Goal: Task Accomplishment & Management: Manage account settings

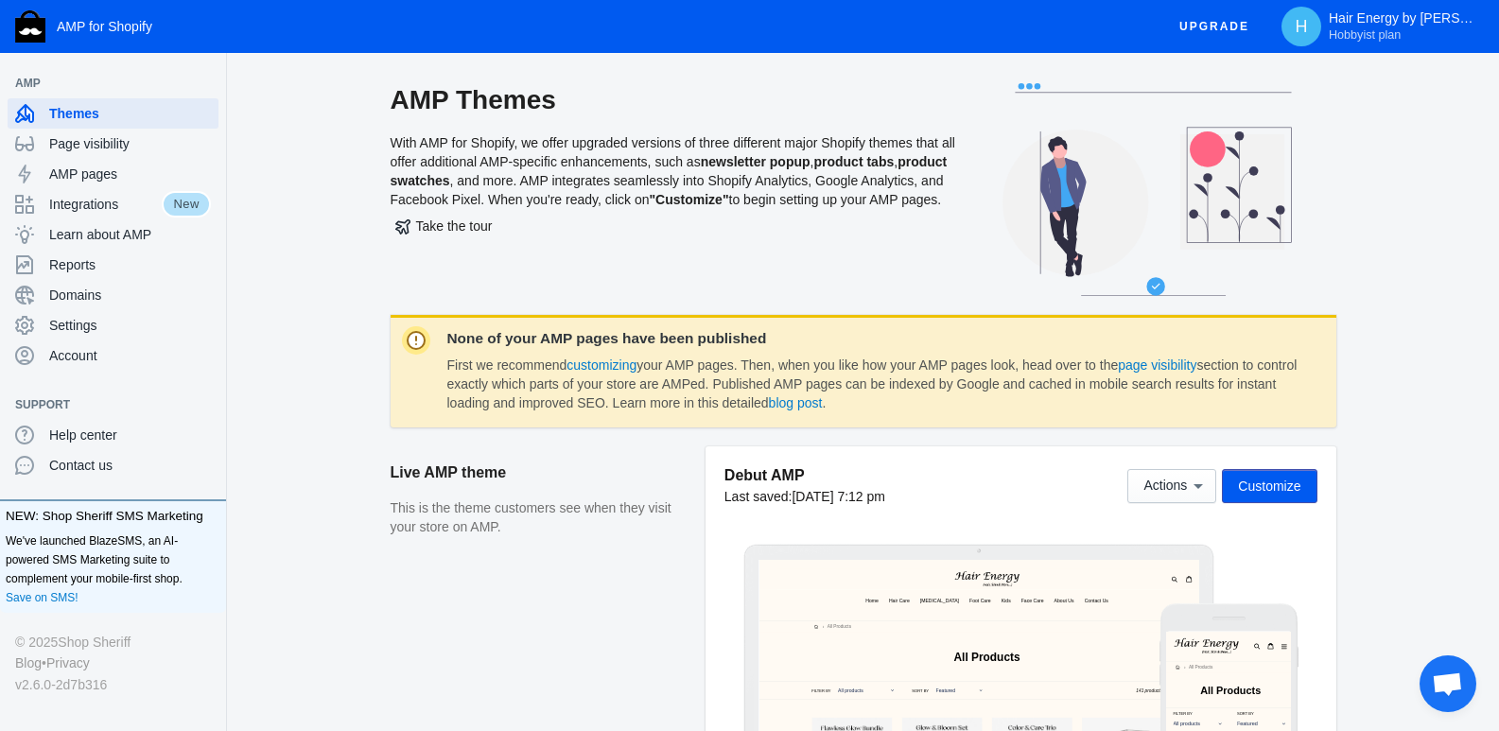
scroll to position [284, 0]
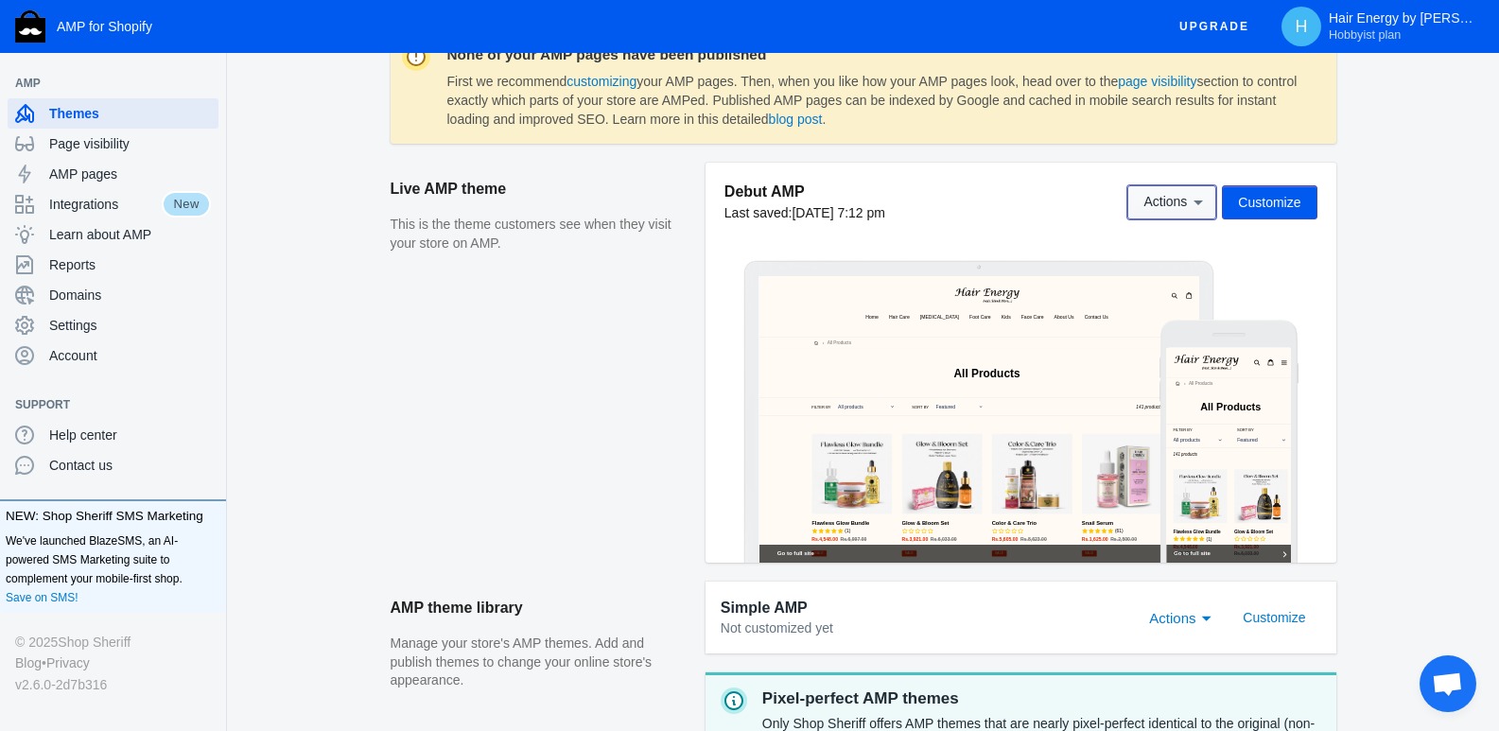
click at [1195, 202] on icon at bounding box center [1198, 202] width 19 height 19
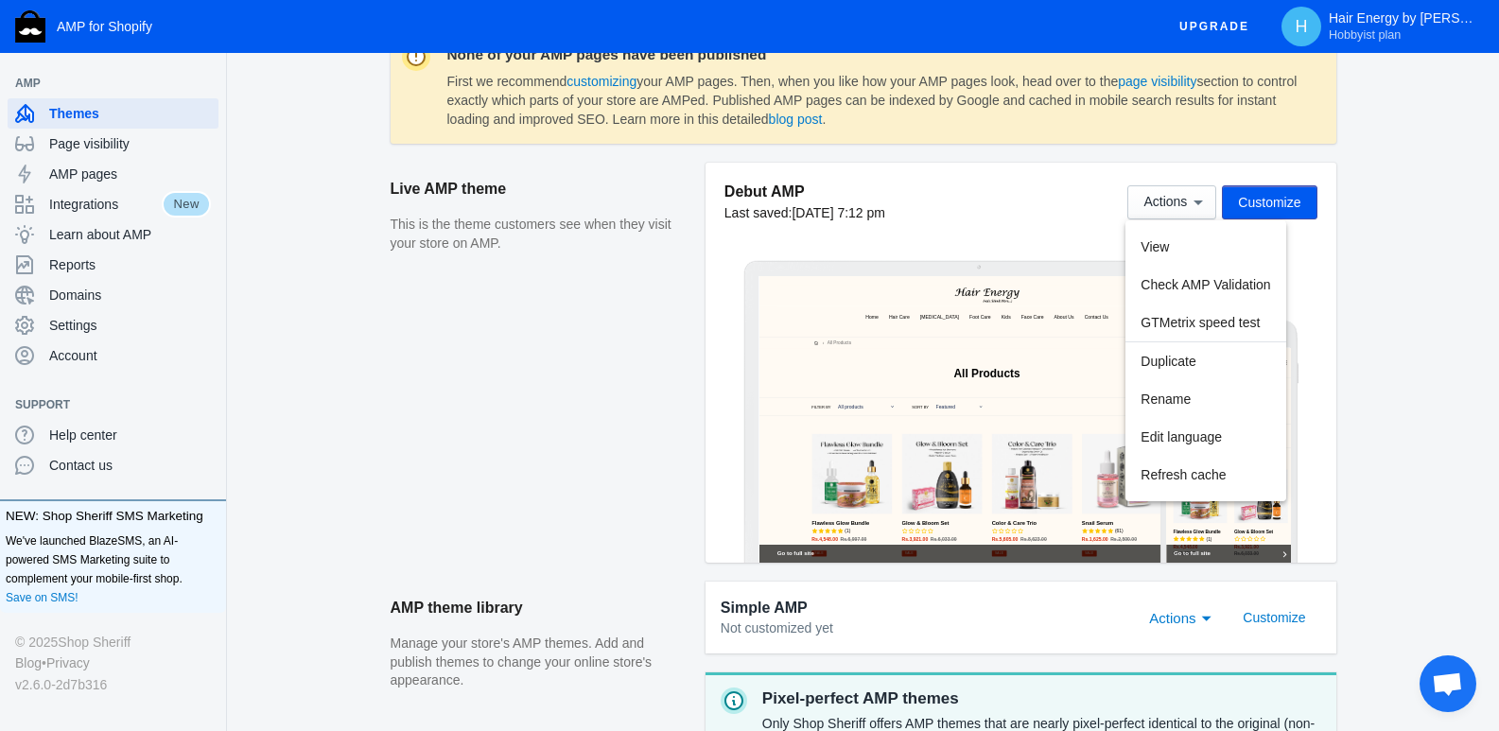
click at [104, 144] on div at bounding box center [749, 365] width 1499 height 731
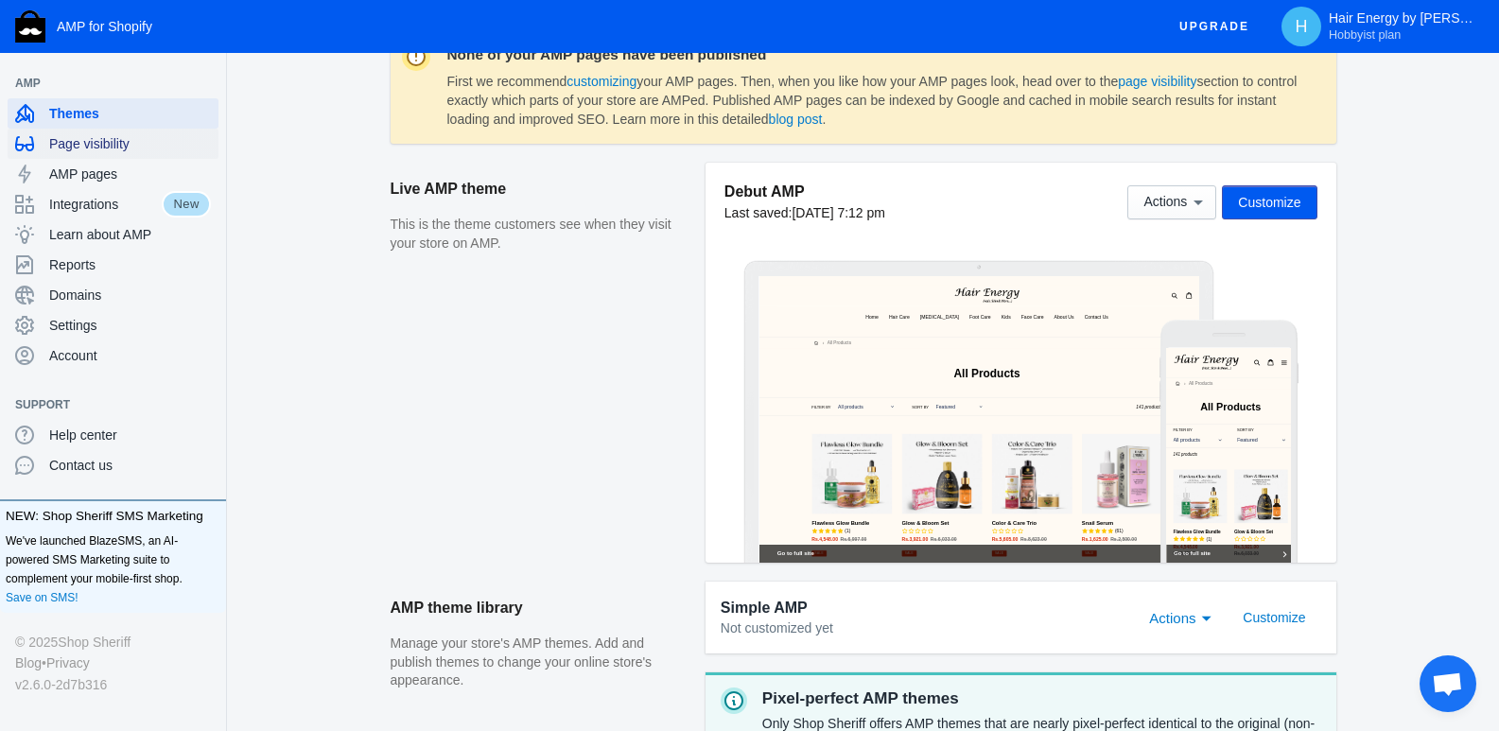
click at [104, 144] on span "Page visibility" at bounding box center [130, 143] width 162 height 19
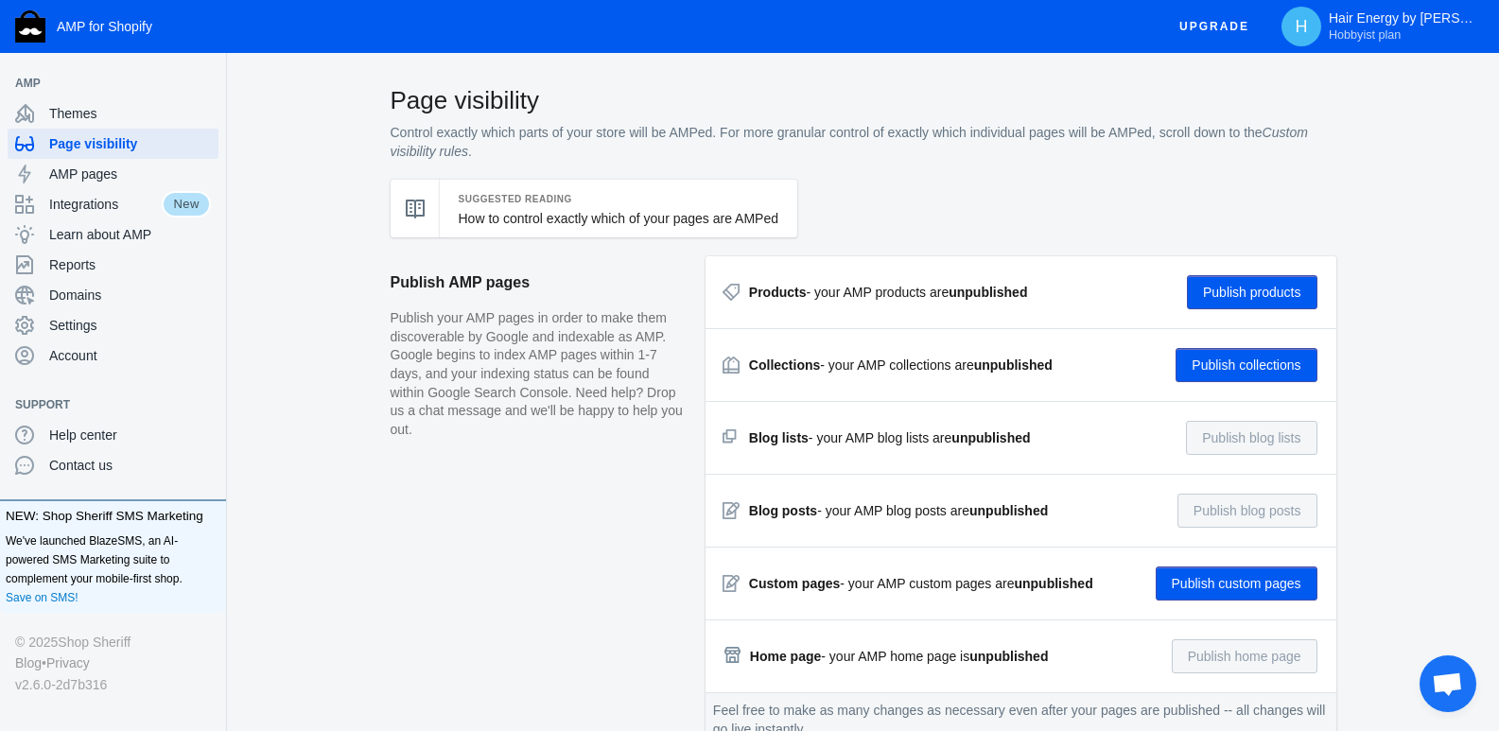
click at [1275, 279] on button "Publish products" at bounding box center [1252, 292] width 131 height 34
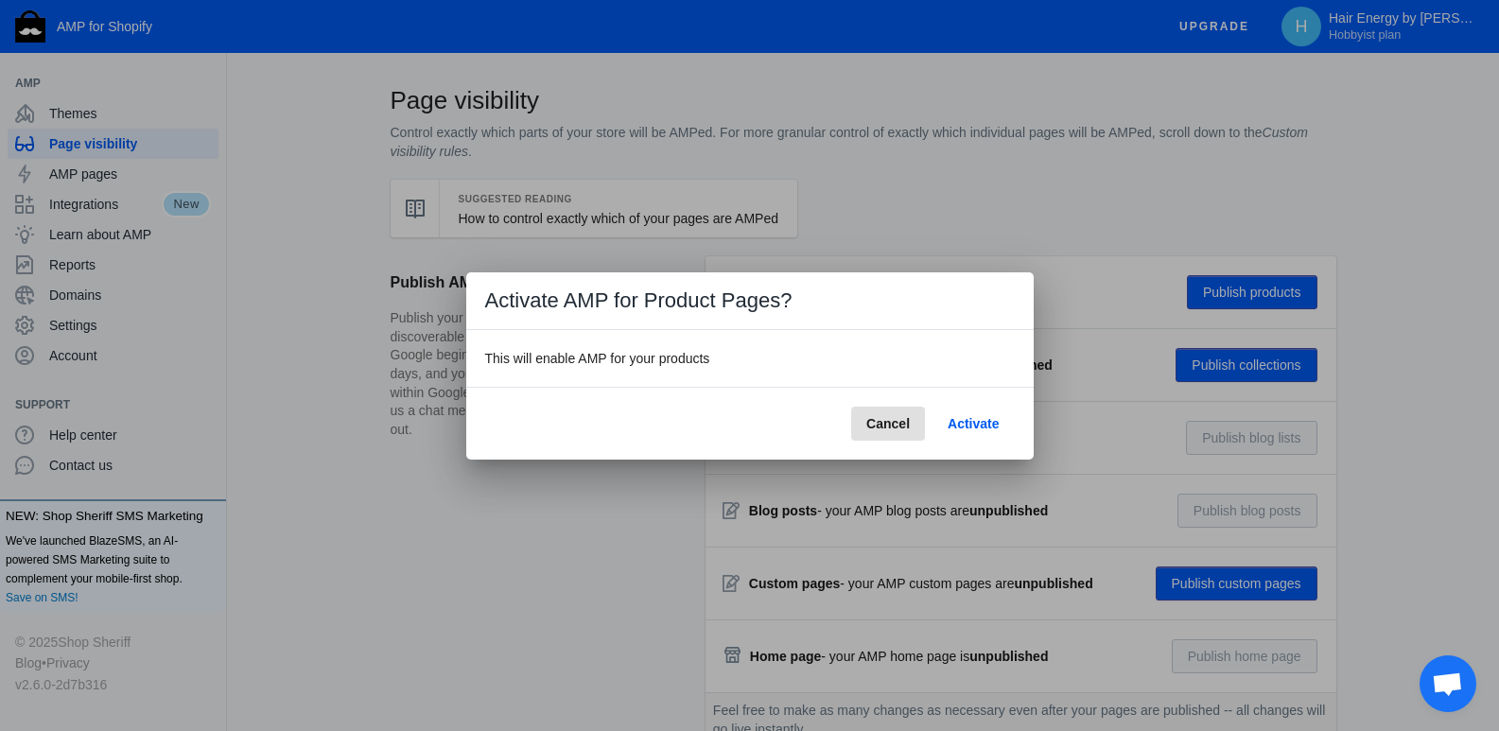
click at [964, 424] on span "Activate" at bounding box center [973, 423] width 51 height 15
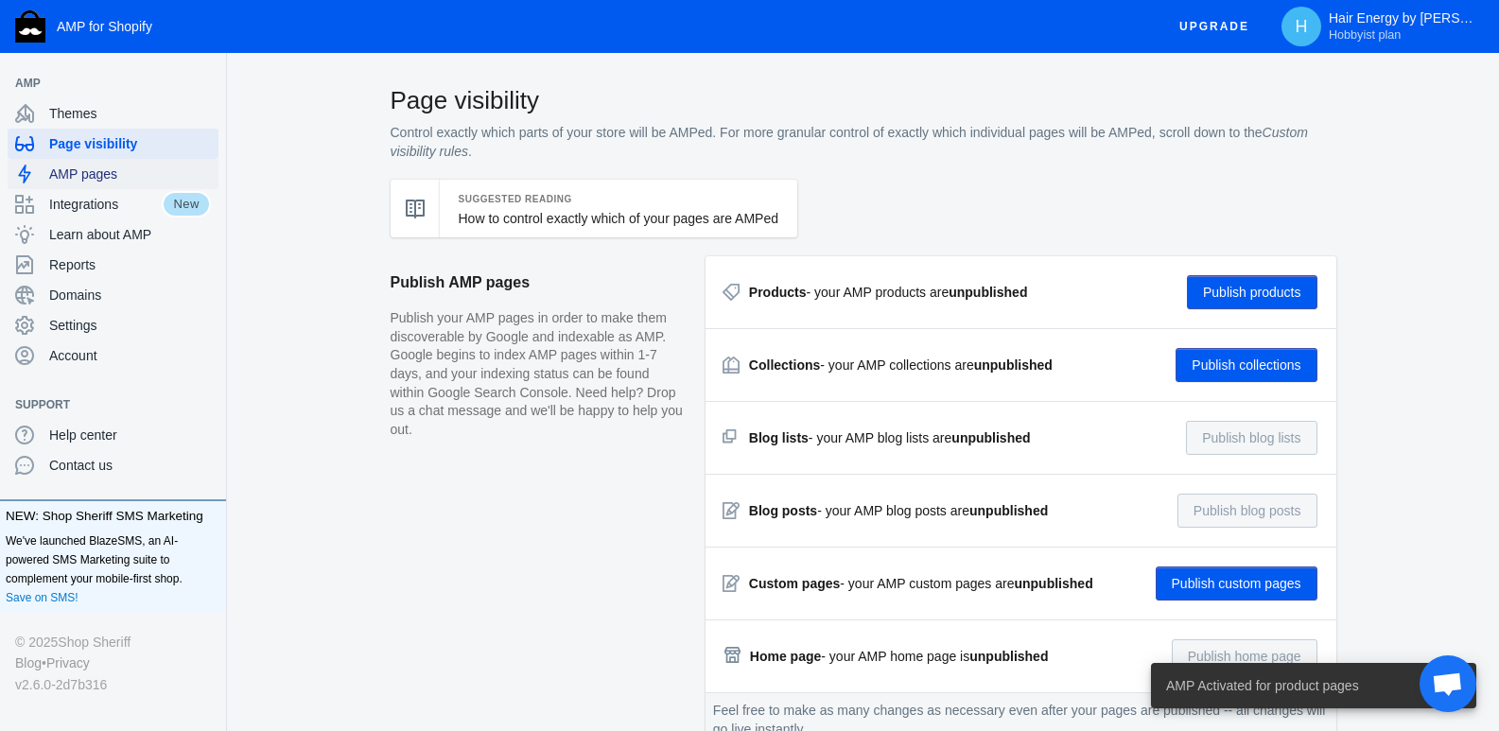
click at [65, 171] on span "AMP pages" at bounding box center [130, 174] width 162 height 19
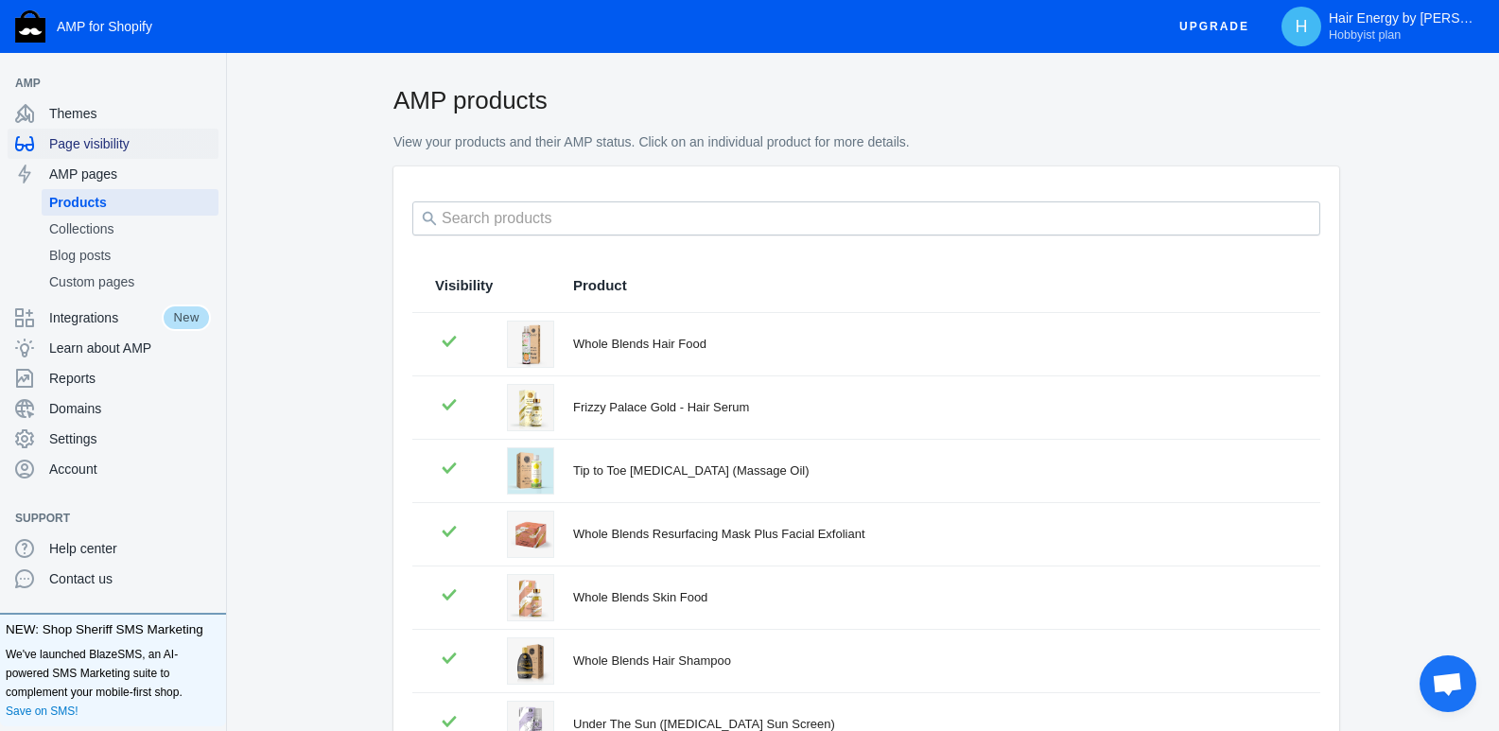
click at [98, 138] on span "Page visibility" at bounding box center [130, 143] width 162 height 19
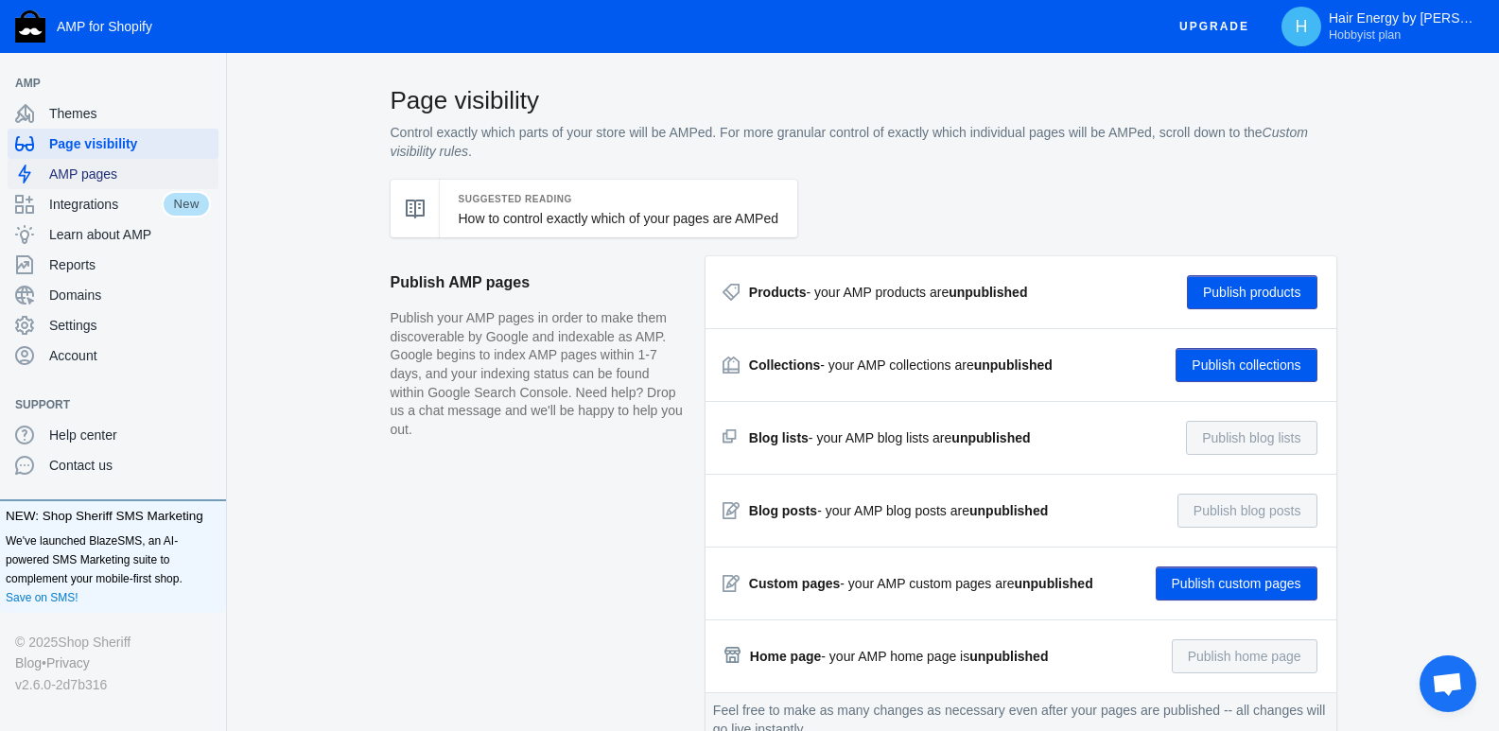
click at [96, 165] on span "AMP pages" at bounding box center [130, 174] width 162 height 19
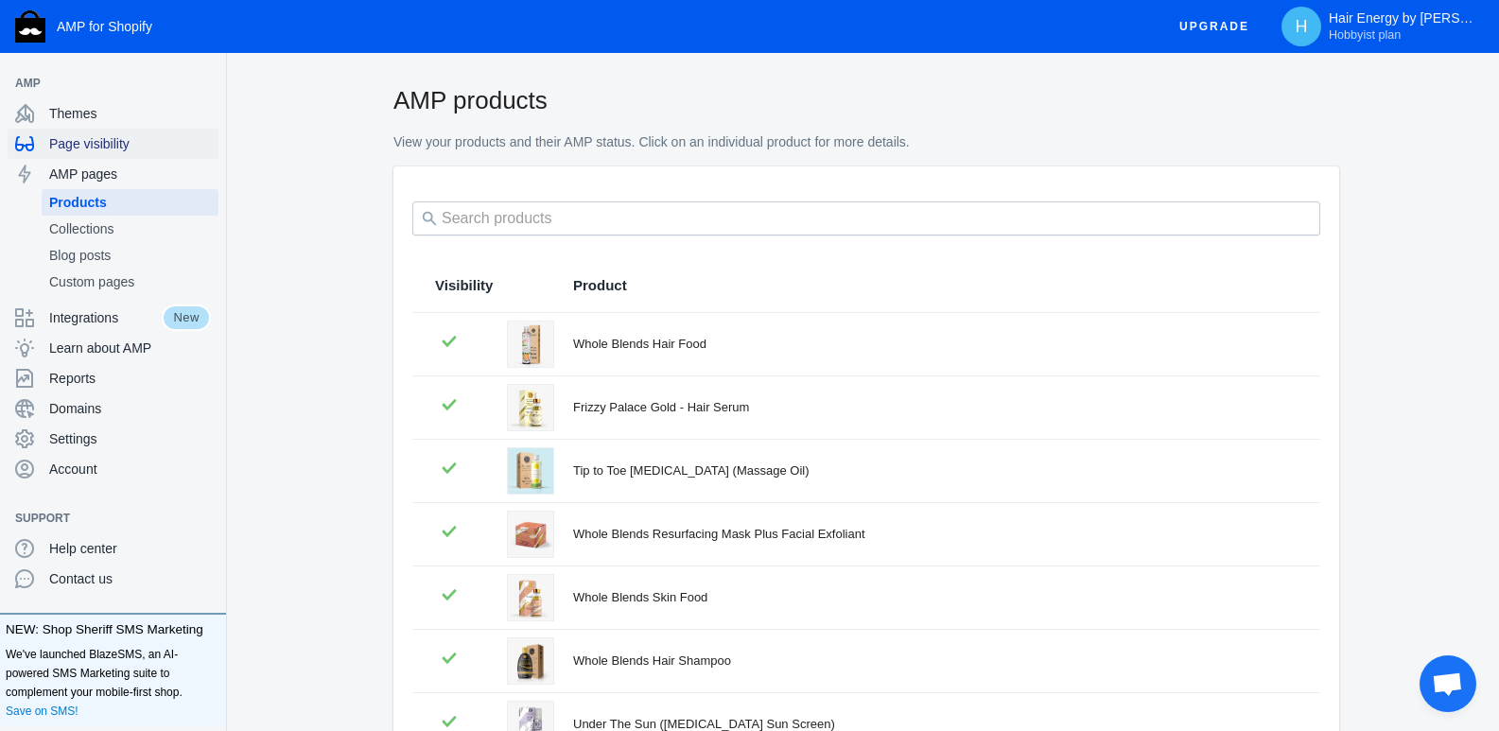
click at [126, 149] on span "Page visibility" at bounding box center [130, 143] width 162 height 19
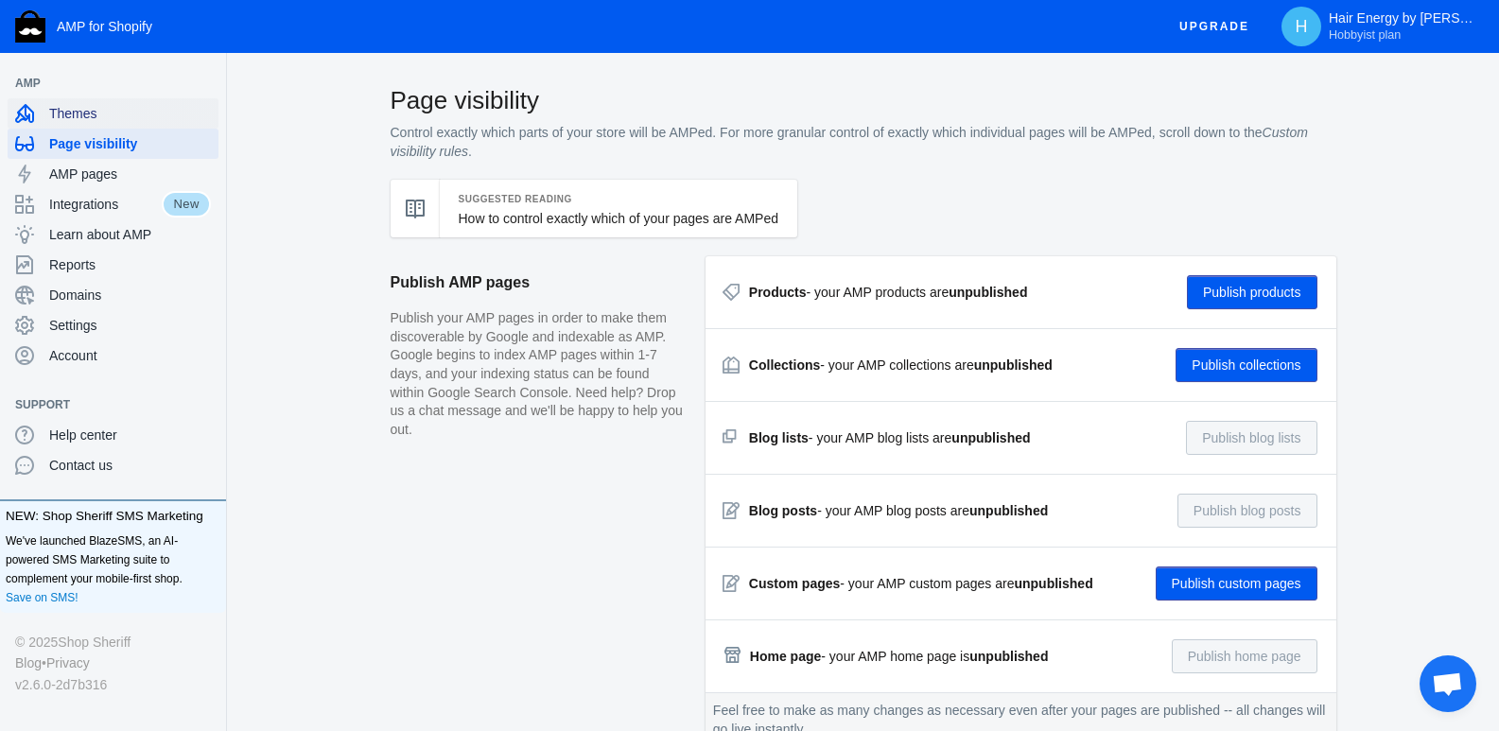
click at [63, 103] on div "Themes" at bounding box center [113, 113] width 196 height 30
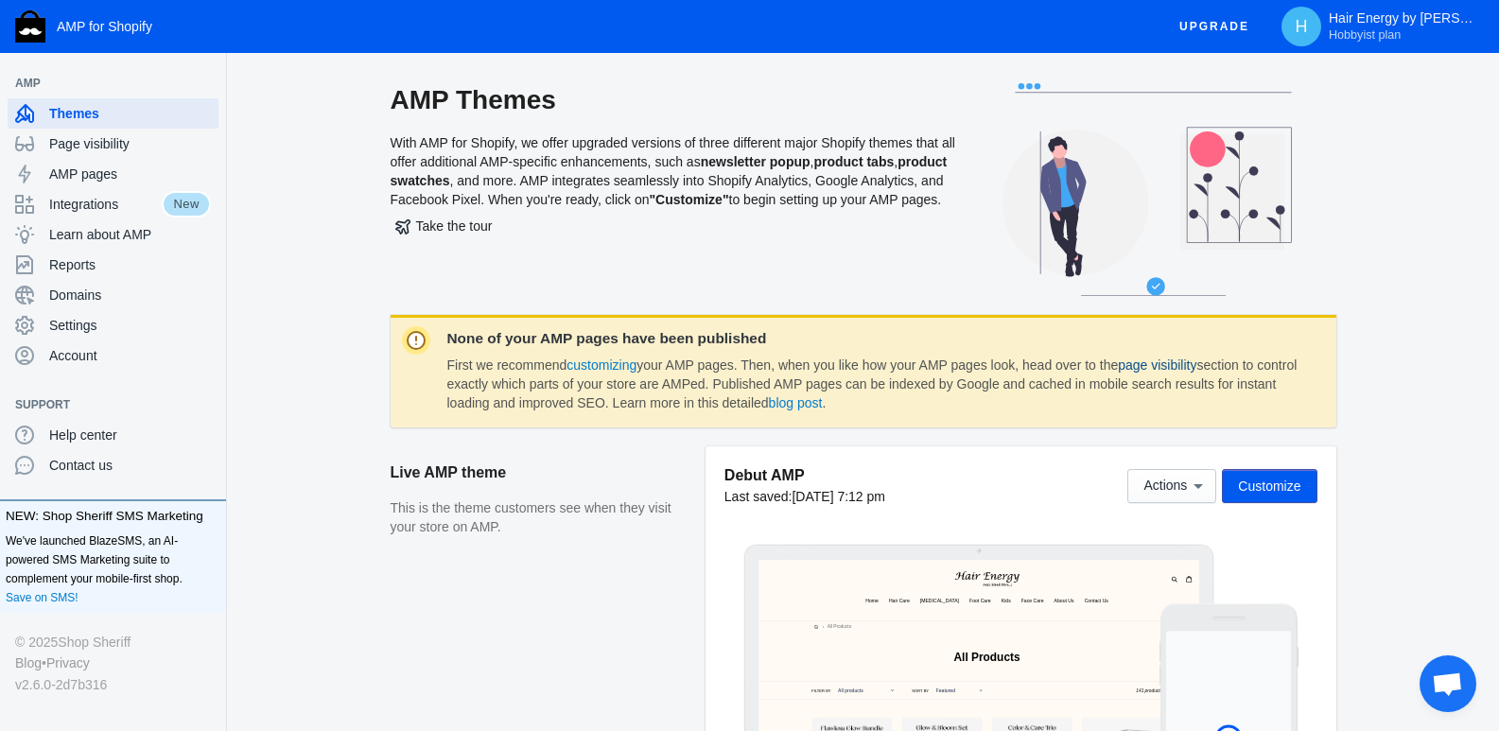
click at [1153, 365] on link "page visibility" at bounding box center [1157, 365] width 79 height 15
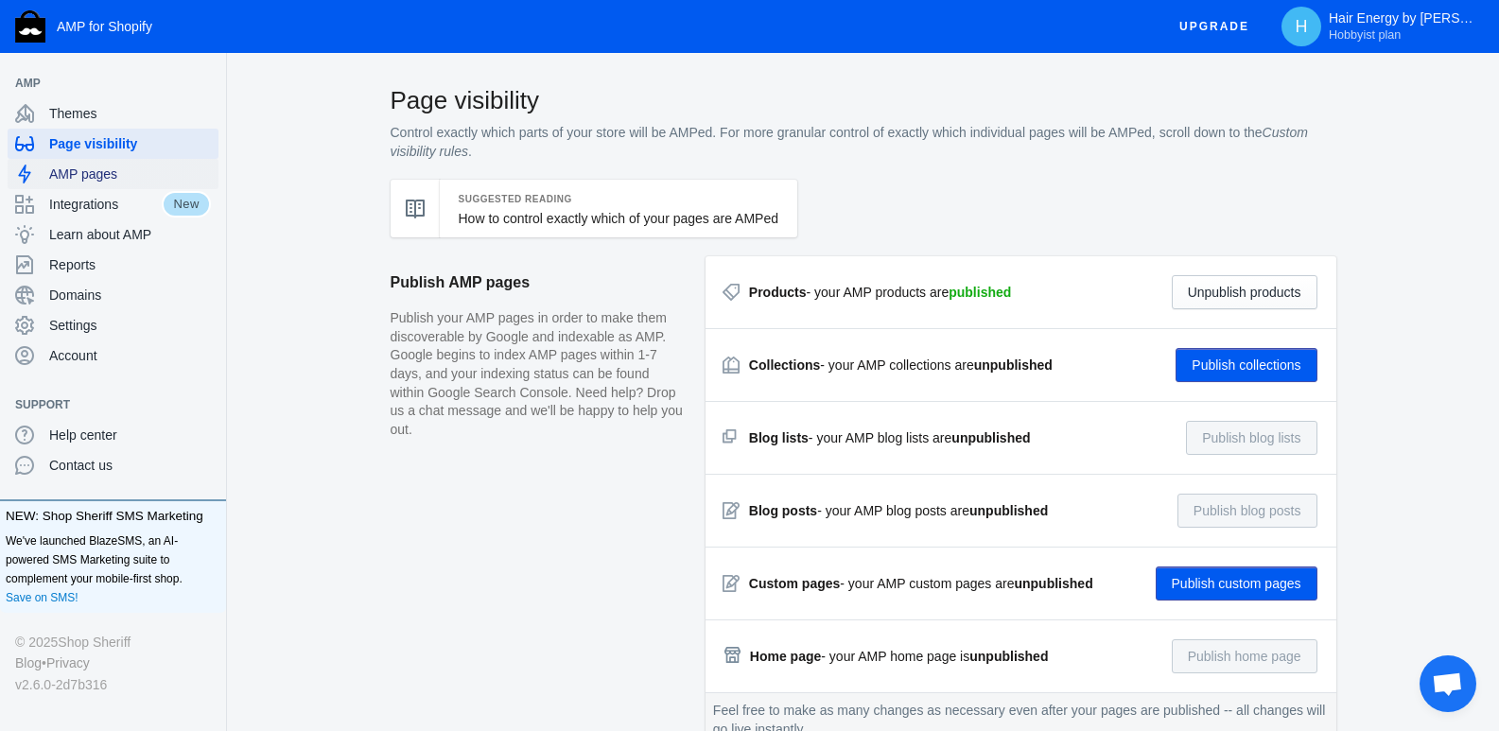
click at [112, 171] on span "AMP pages" at bounding box center [130, 174] width 162 height 19
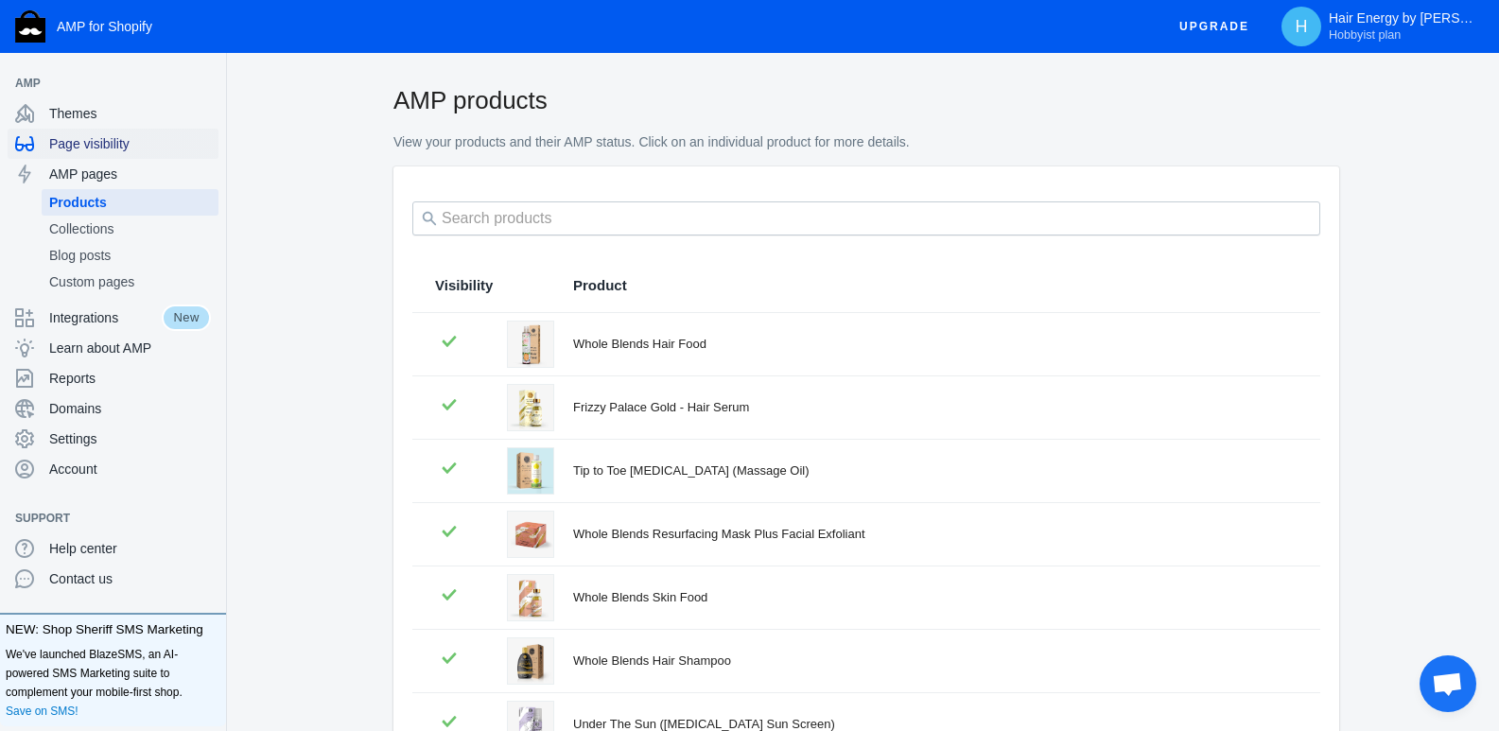
click at [95, 142] on span "Page visibility" at bounding box center [130, 143] width 162 height 19
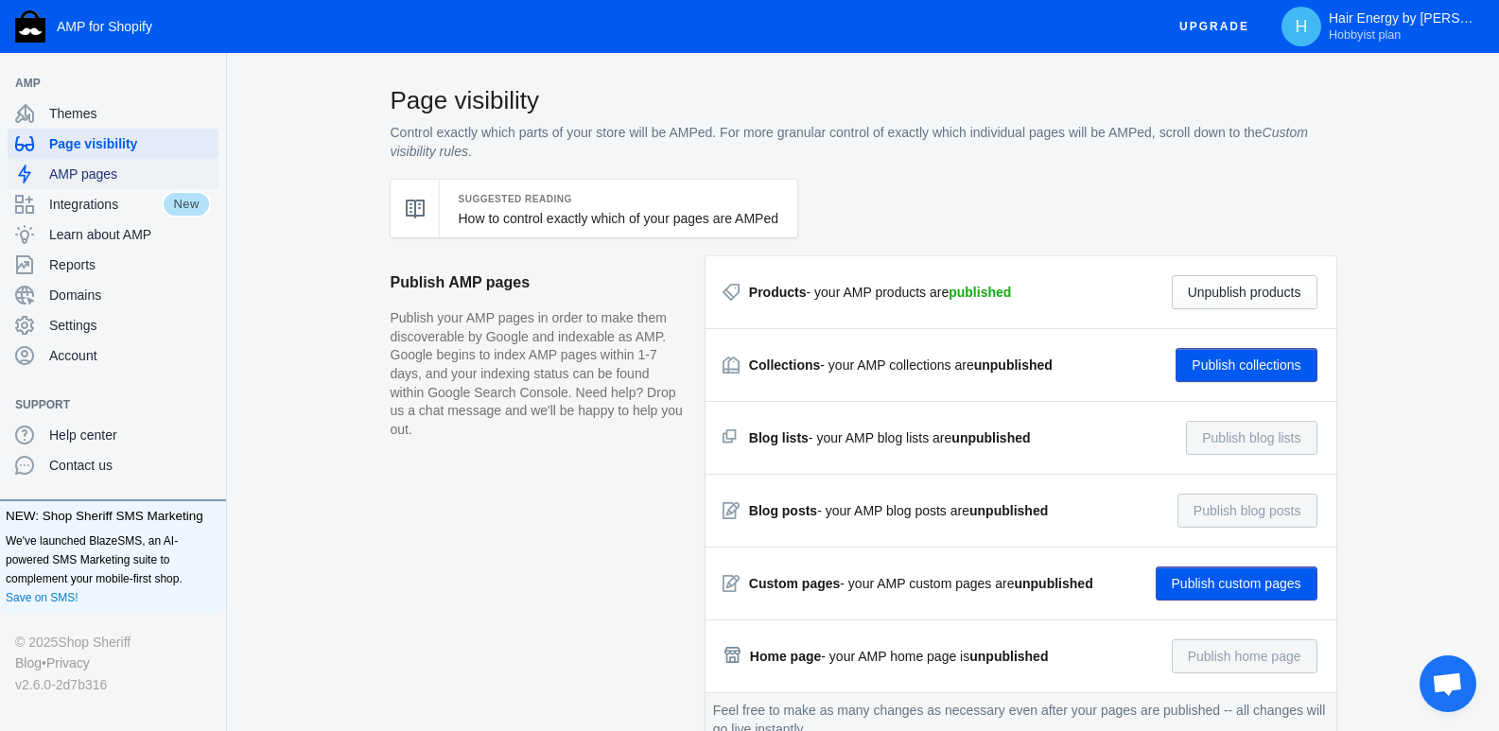
click at [78, 166] on span "AMP pages" at bounding box center [130, 174] width 162 height 19
